Goal: Find specific page/section: Find specific page/section

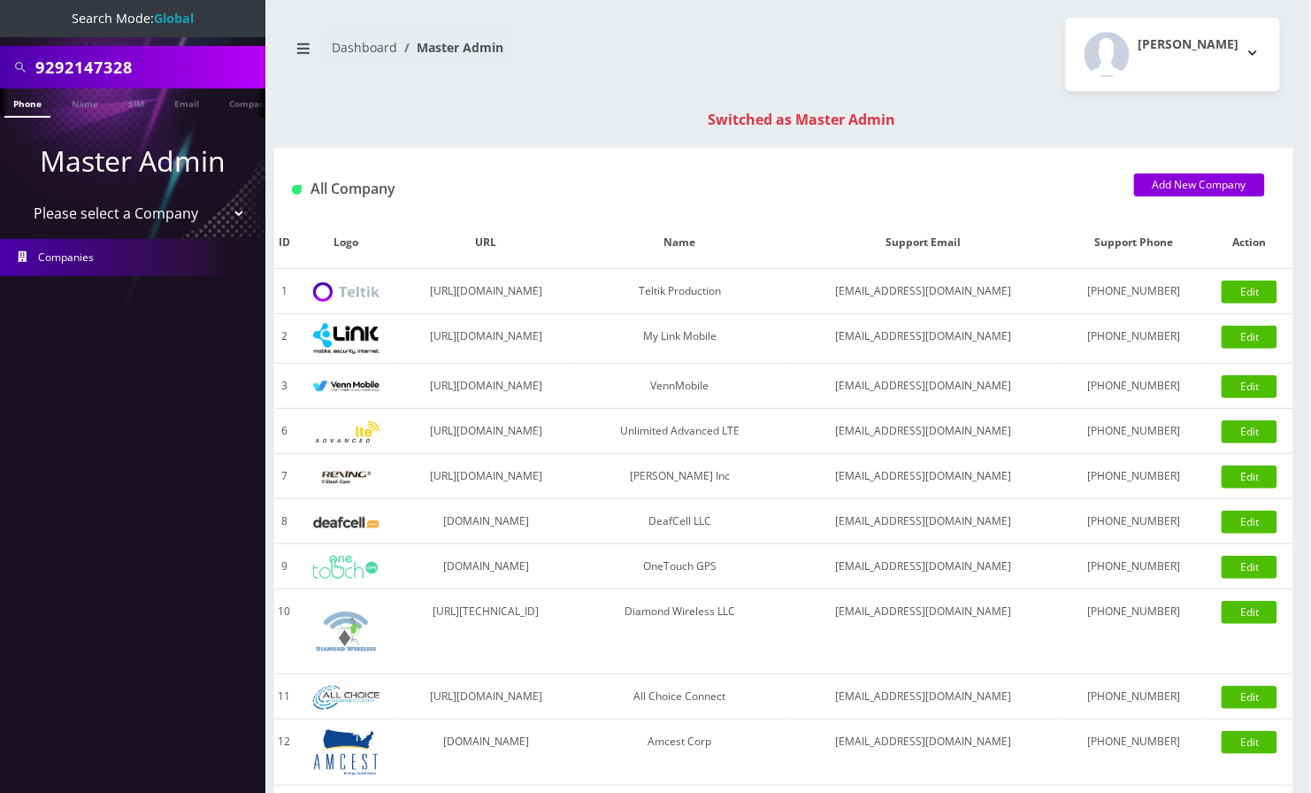
click at [134, 222] on select "Please select a Company Teltik Production My Link Mobile VennMobile Unlimited A…" at bounding box center [133, 213] width 226 height 34
click at [143, 203] on select "Please select a Company Teltik Production My Link Mobile VennMobile Unlimited A…" at bounding box center [133, 213] width 226 height 34
click at [175, 77] on input "9292147328" at bounding box center [148, 67] width 226 height 34
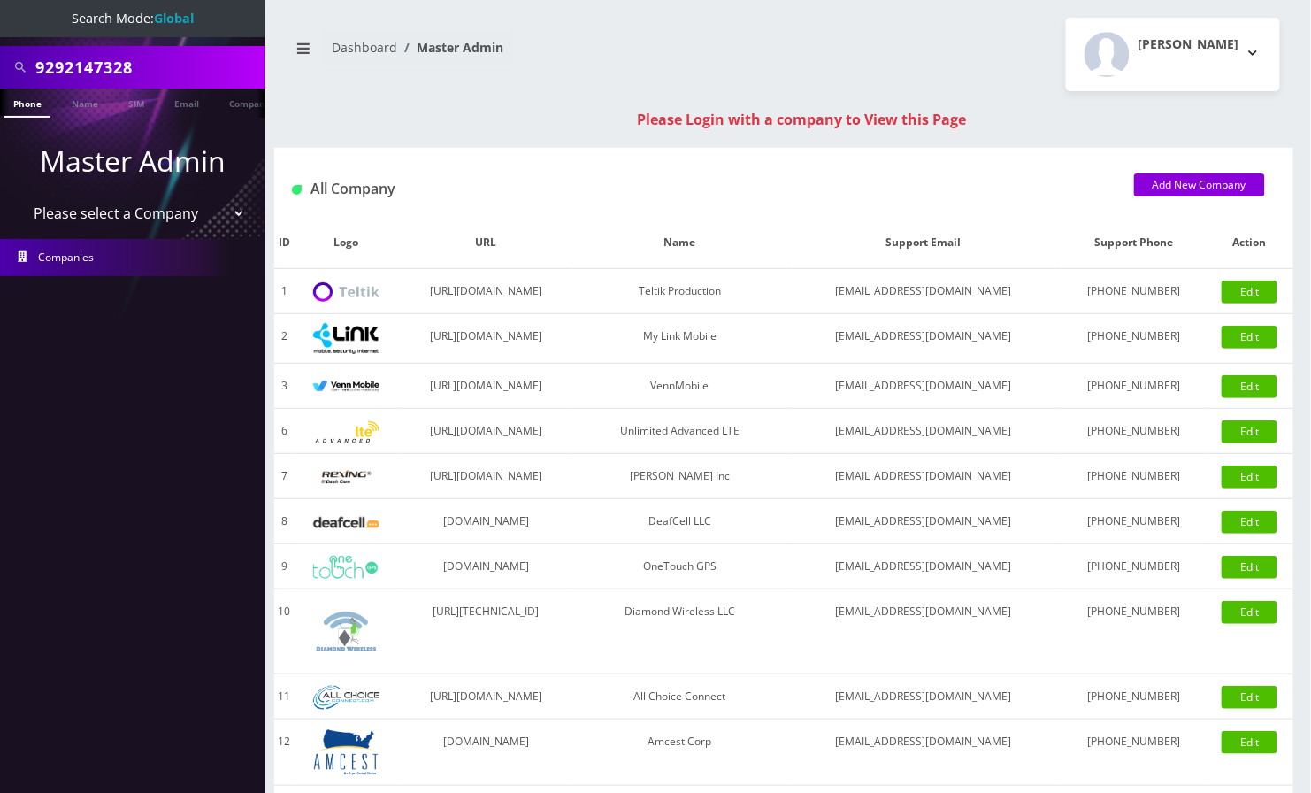
click at [157, 65] on input "9292147328" at bounding box center [148, 67] width 226 height 34
